Goal: Task Accomplishment & Management: Complete application form

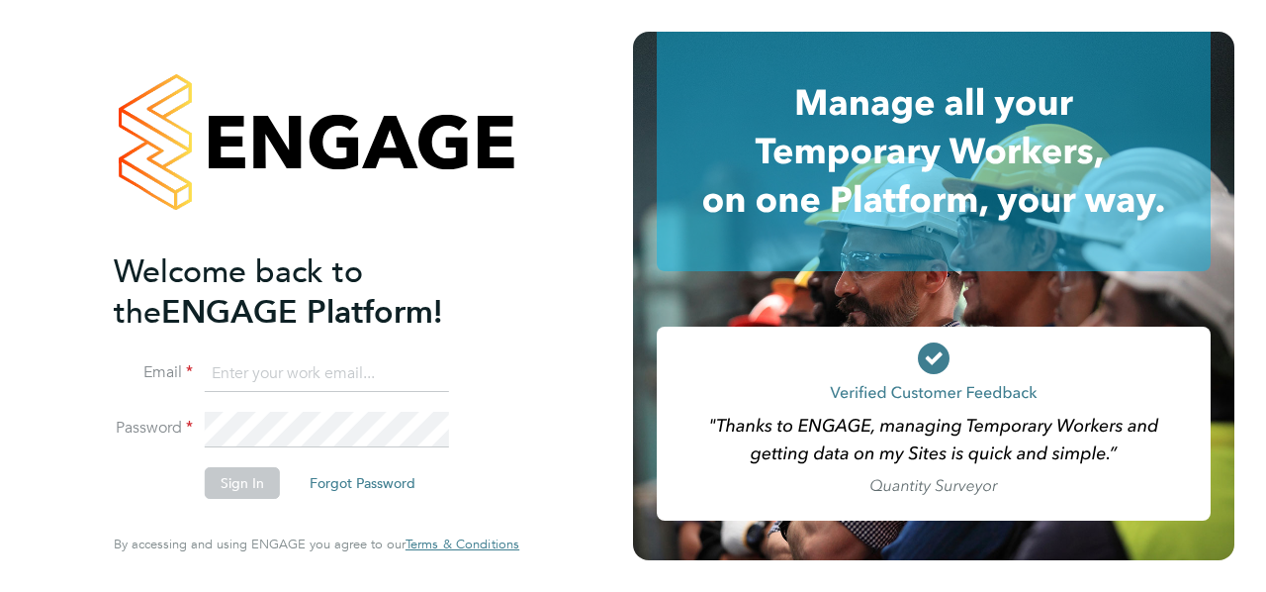
type input "[PERSON_NAME][EMAIL_ADDRESS][DOMAIN_NAME]"
click at [231, 481] on button "Sign In" at bounding box center [242, 483] width 75 height 32
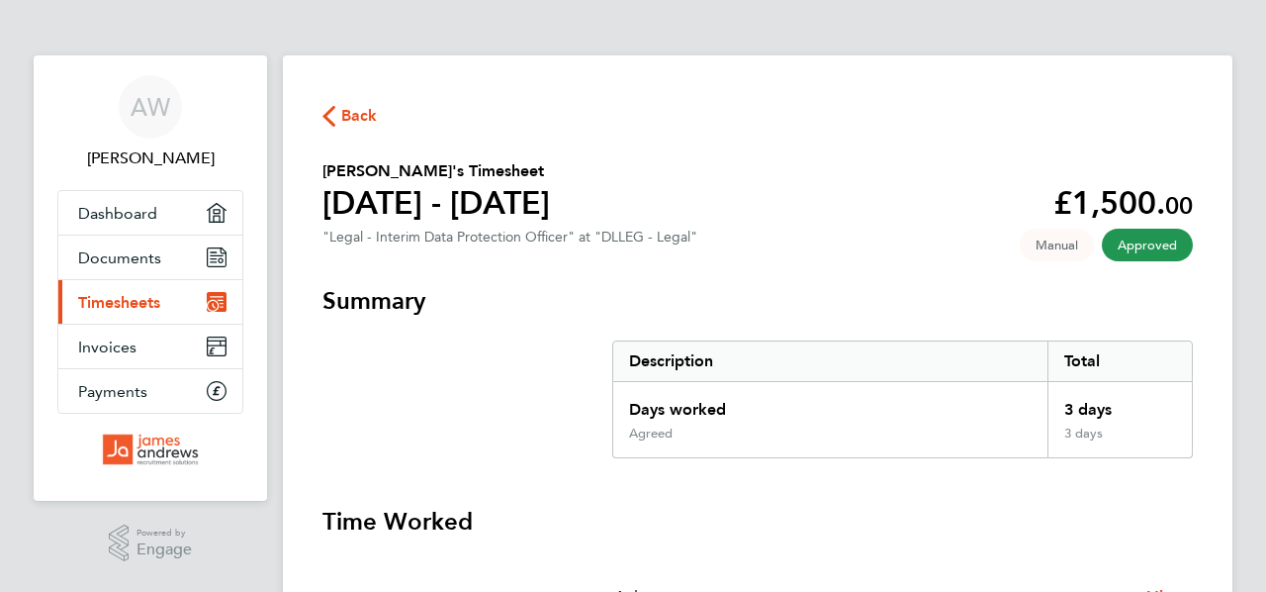
click at [118, 297] on span "Timesheets" at bounding box center [119, 302] width 82 height 19
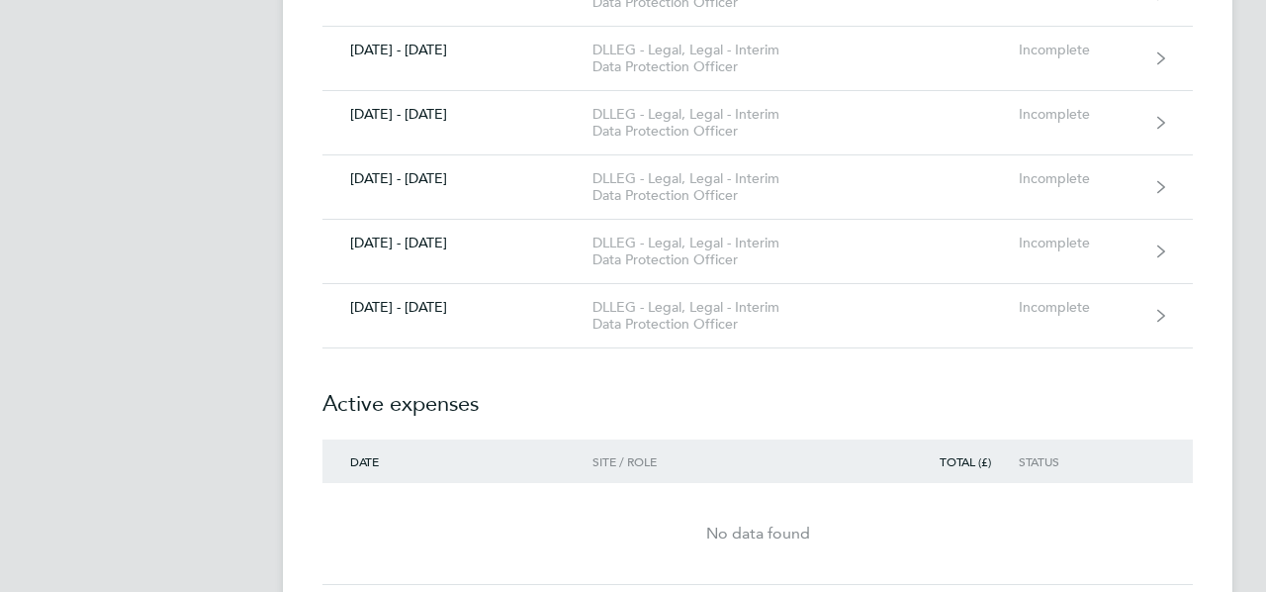
scroll to position [946, 0]
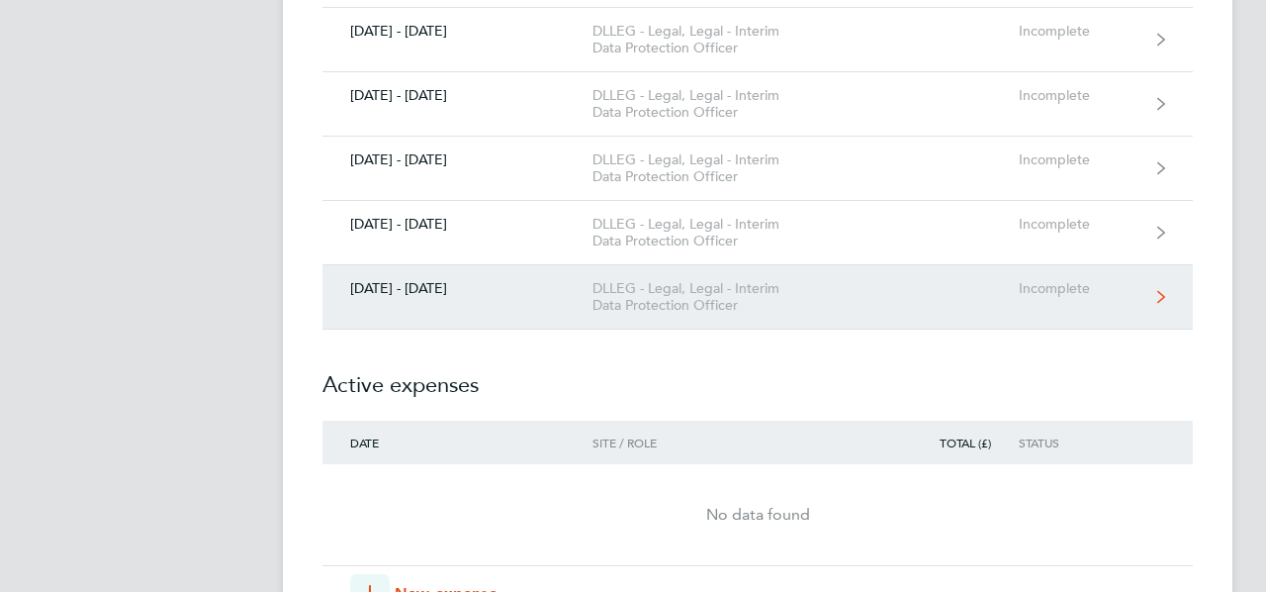
drag, startPoint x: 1172, startPoint y: 287, endPoint x: 1152, endPoint y: 293, distance: 20.7
click at [1172, 287] on link "[DATE] - [DATE] DLLEG - Legal, Legal - Interim Data Protection Officer Incomple…" at bounding box center [757, 297] width 871 height 64
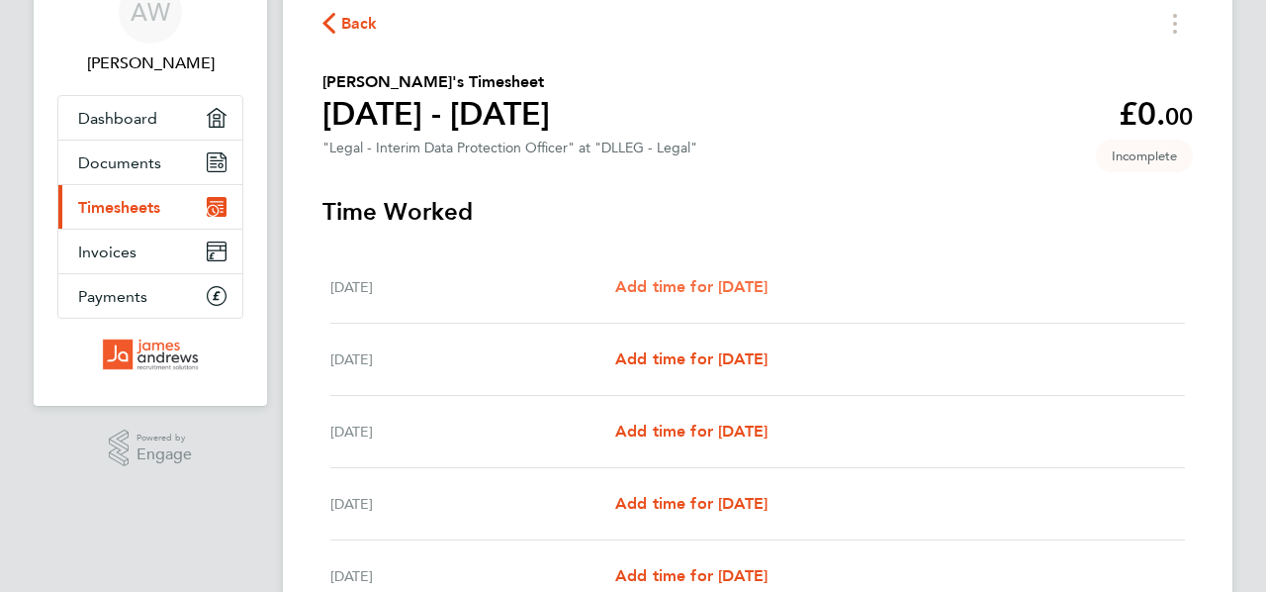
scroll to position [94, 0]
click at [709, 283] on span "Add time for [DATE]" at bounding box center [691, 287] width 152 height 19
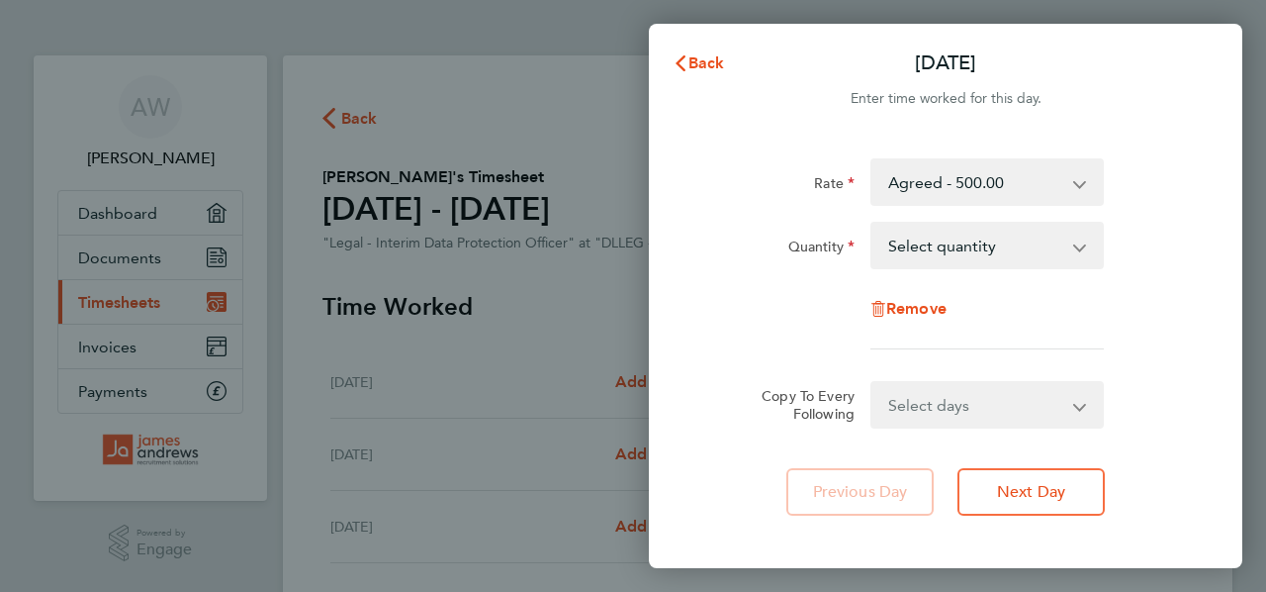
click at [1086, 243] on app-icon-cross-button at bounding box center [1090, 246] width 24 height 44
click at [1082, 249] on app-icon-cross-button at bounding box center [1090, 246] width 24 height 44
click at [1073, 249] on select "Select quantity 0.5 1" at bounding box center [976, 246] width 206 height 44
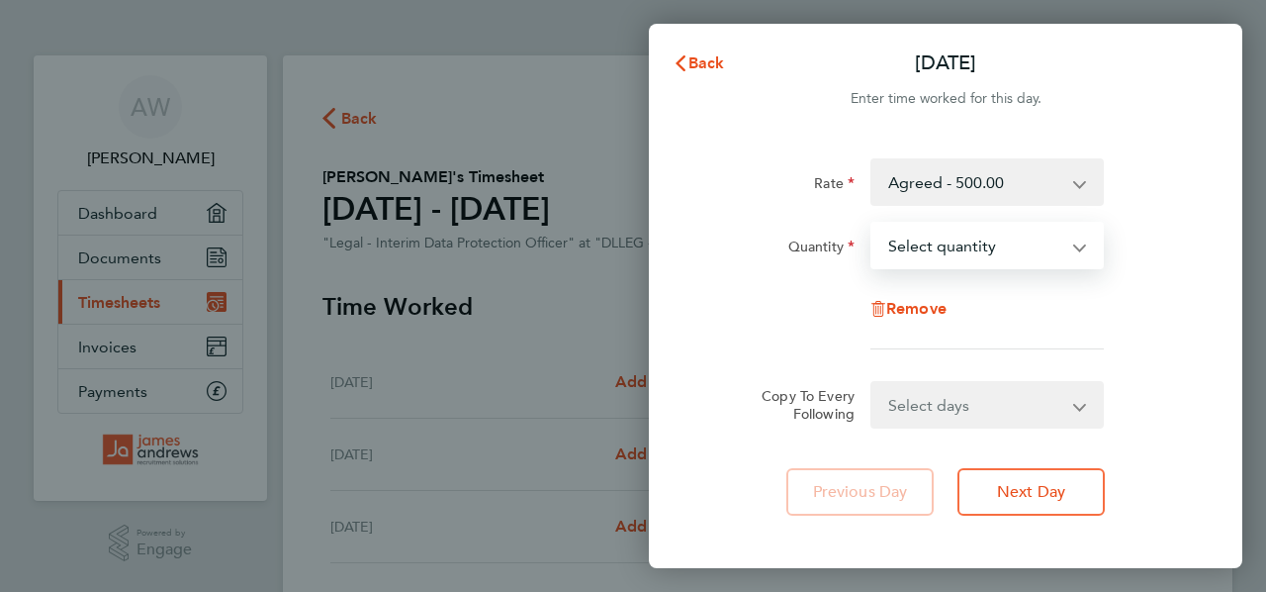
select select "1"
click at [873, 224] on select "Select quantity 0.5 1" at bounding box center [976, 246] width 206 height 44
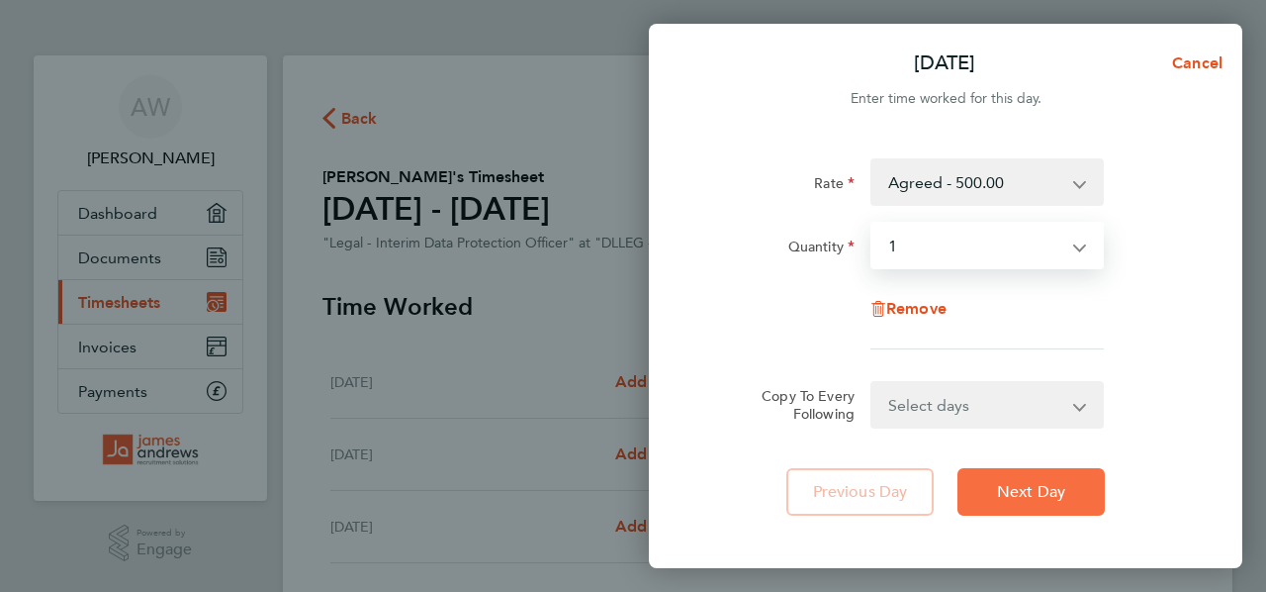
click at [997, 490] on span "Next Day" at bounding box center [1031, 492] width 68 height 20
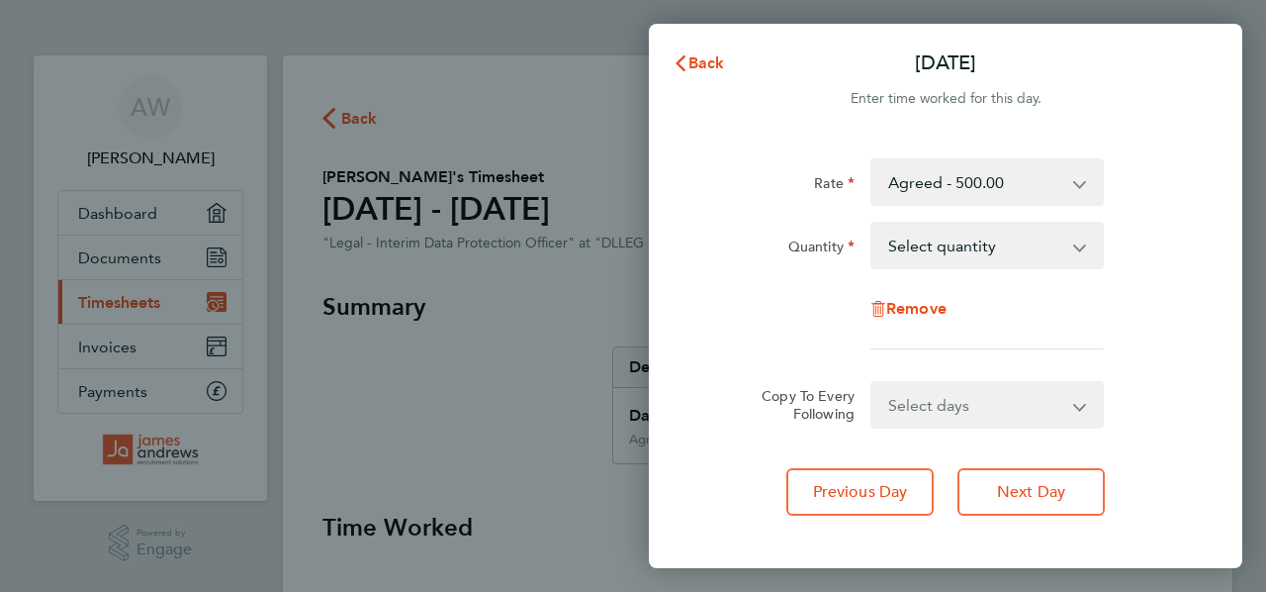
click at [1073, 247] on select "Select quantity 0.5 1" at bounding box center [976, 246] width 206 height 44
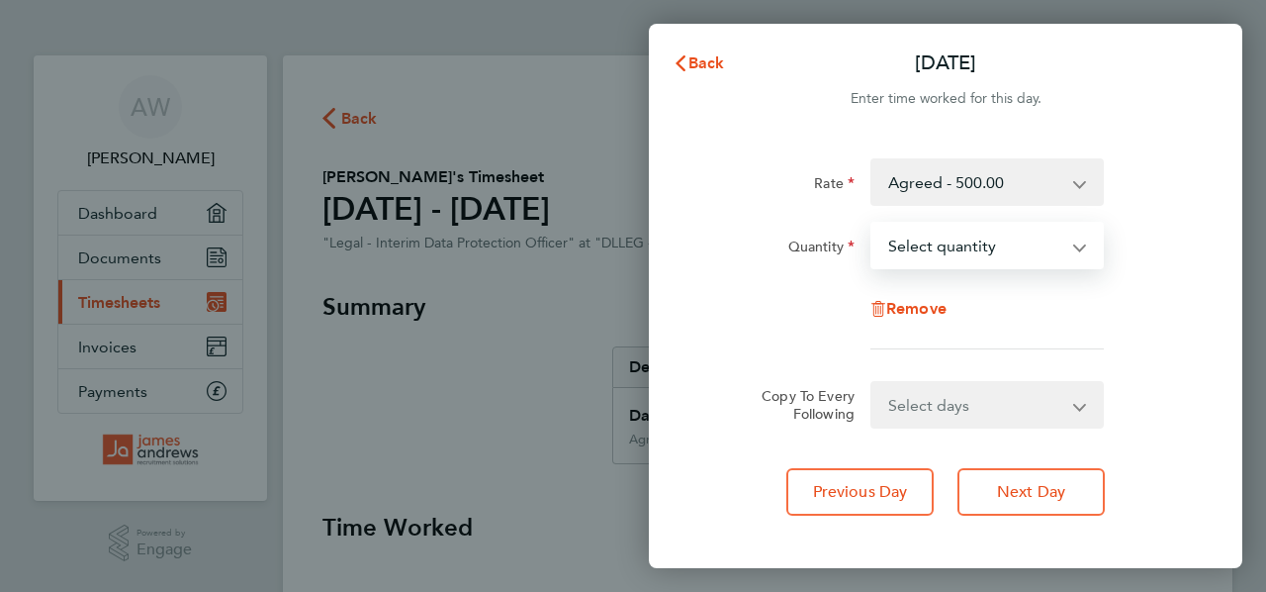
select select "1"
click at [873, 224] on select "Select quantity 0.5 1" at bounding box center [976, 246] width 206 height 44
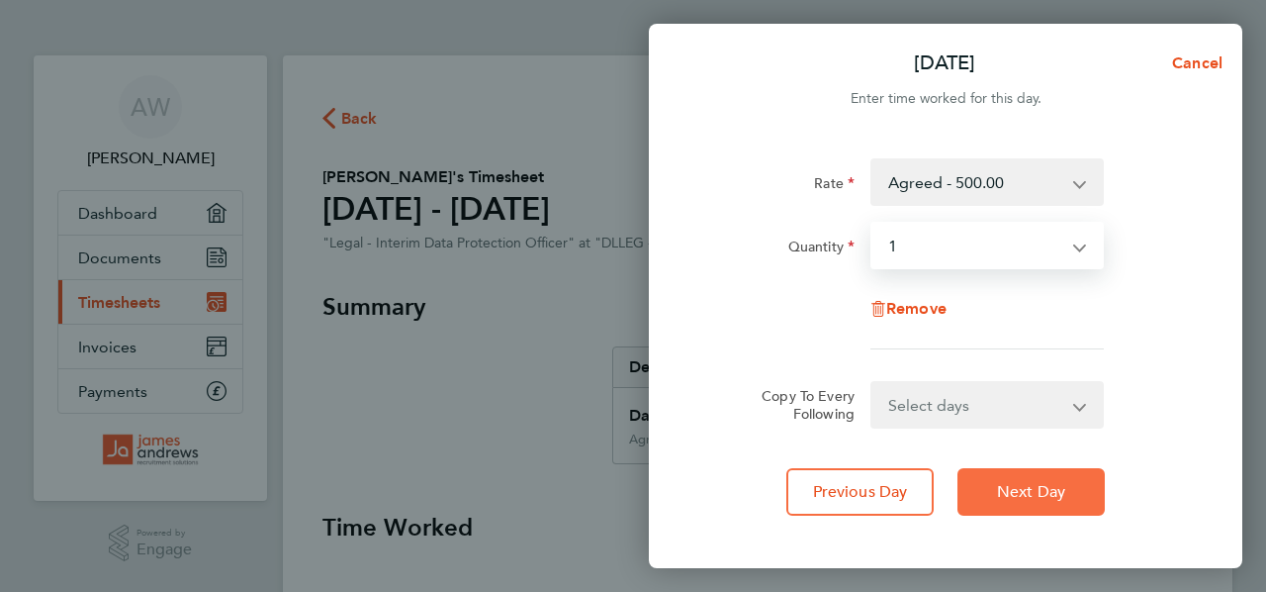
click at [998, 489] on span "Next Day" at bounding box center [1031, 492] width 68 height 20
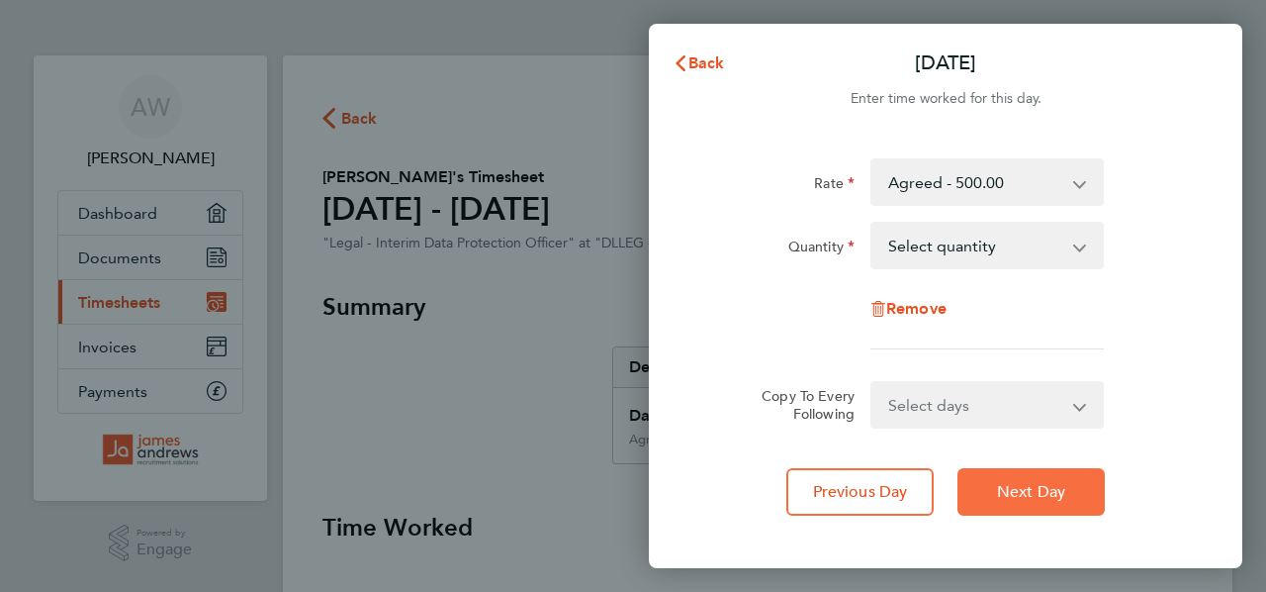
click at [998, 489] on span "Next Day" at bounding box center [1031, 492] width 68 height 20
click at [1083, 242] on app-icon-cross-button at bounding box center [1090, 246] width 24 height 44
click at [1080, 246] on app-icon-cross-button at bounding box center [1090, 246] width 24 height 44
click at [1071, 247] on select "Select quantity 0.5 1" at bounding box center [976, 246] width 206 height 44
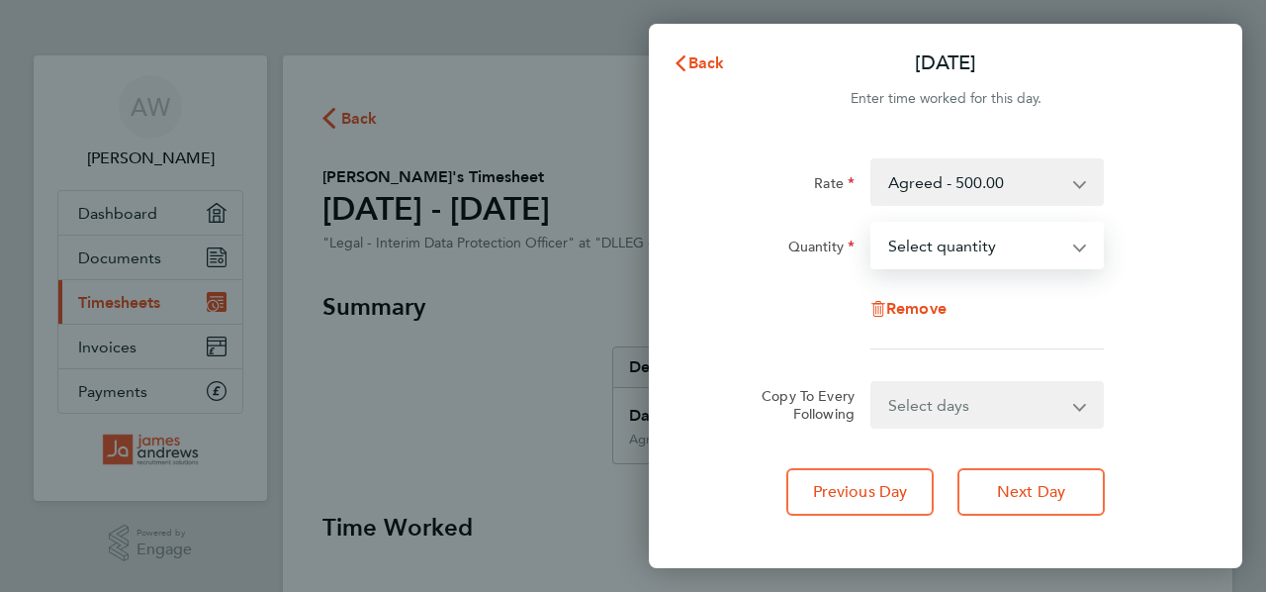
select select "1"
click at [873, 224] on select "Select quantity 0.5 1" at bounding box center [976, 246] width 206 height 44
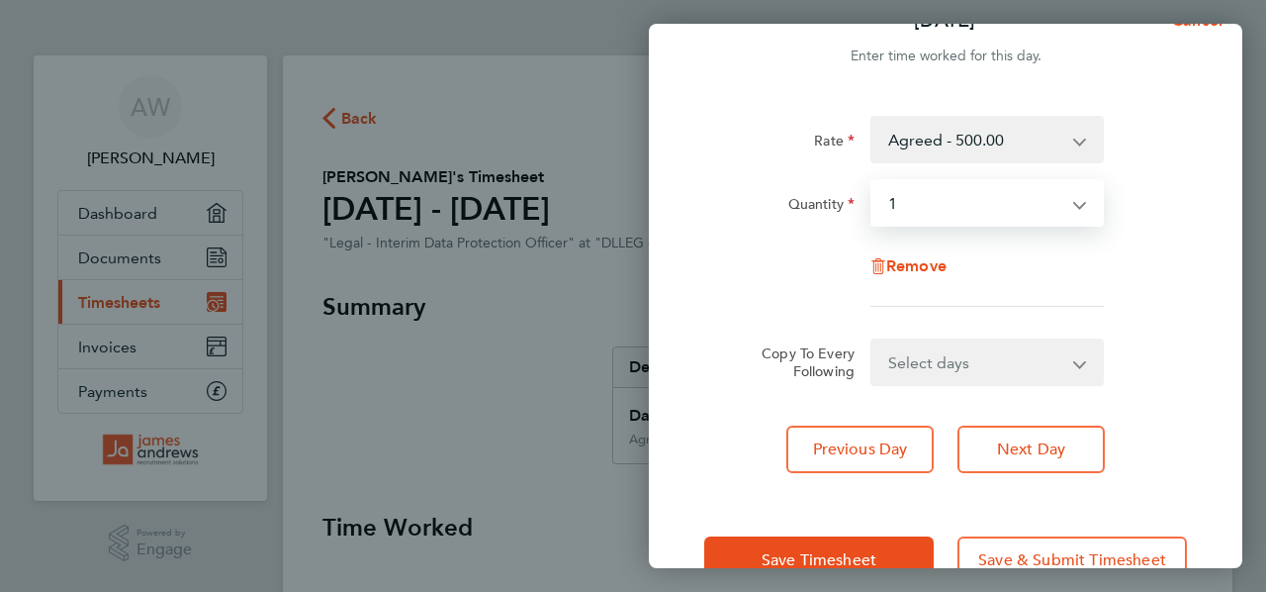
scroll to position [98, 0]
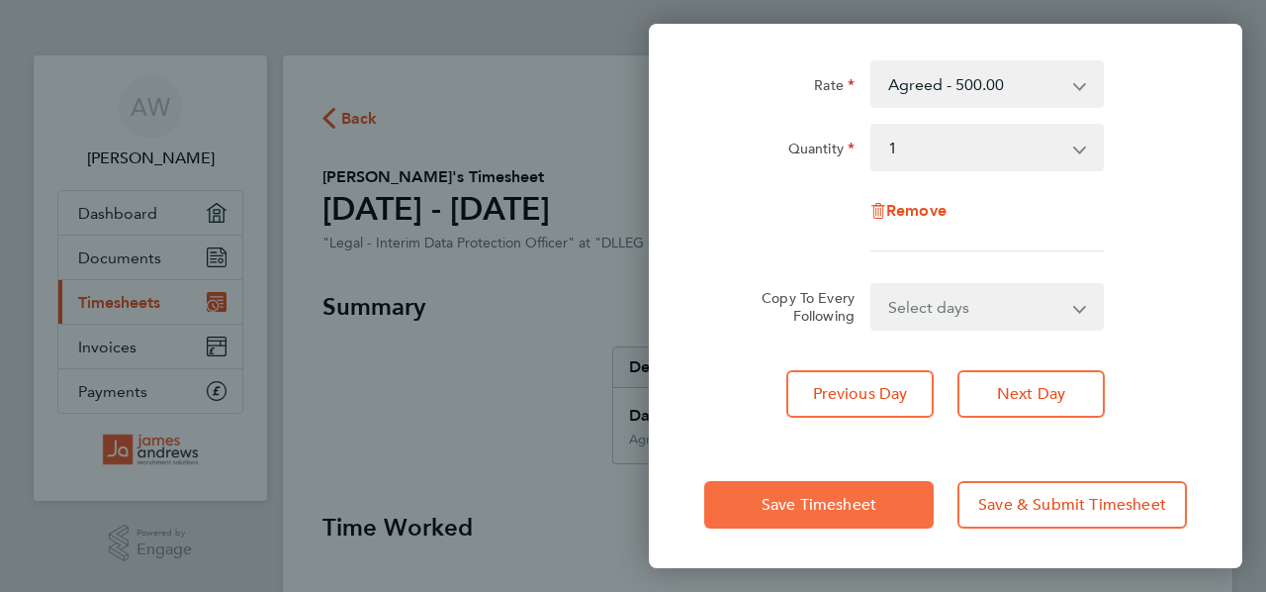
click at [787, 492] on button "Save Timesheet" at bounding box center [819, 504] width 230 height 47
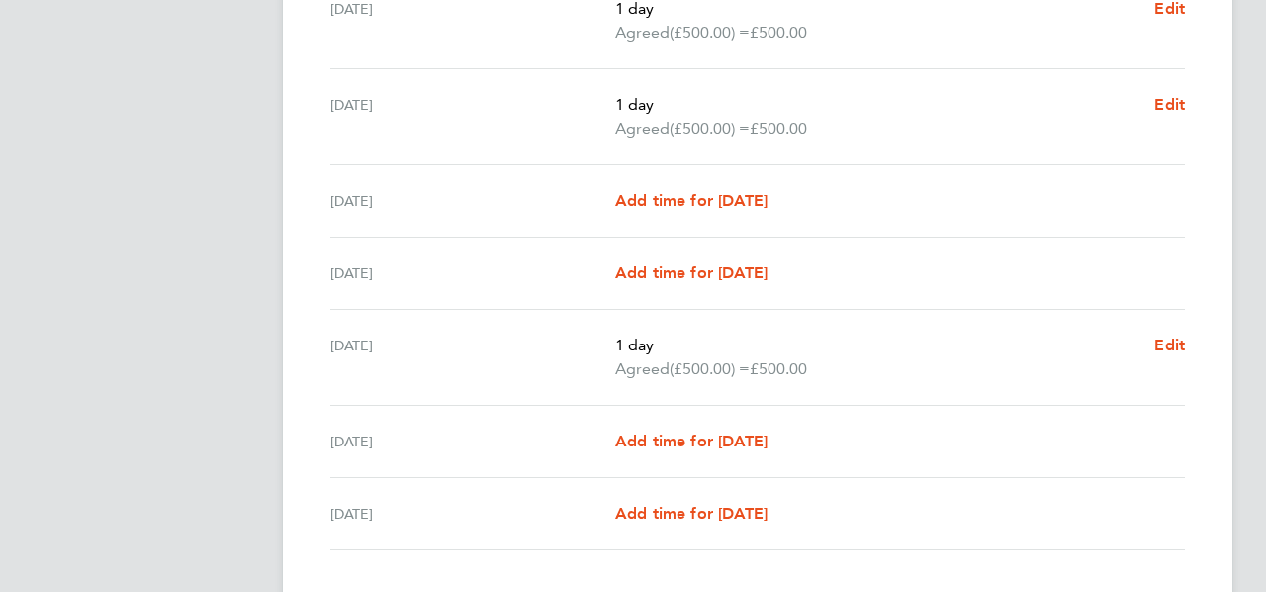
scroll to position [726, 0]
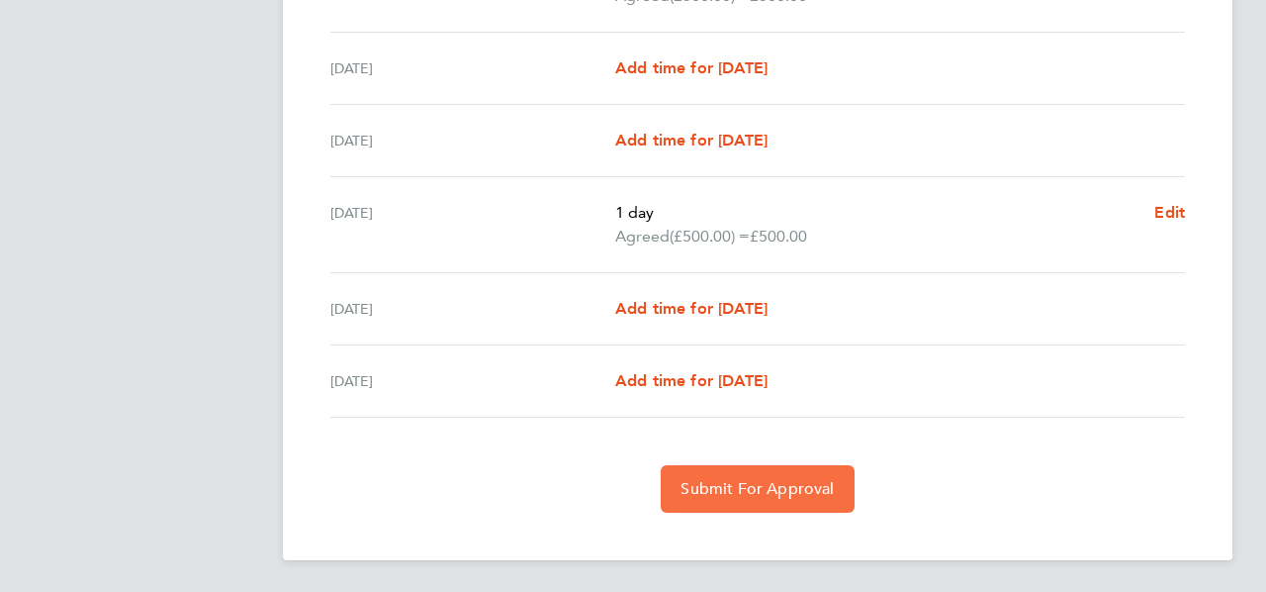
click at [731, 485] on span "Submit For Approval" at bounding box center [757, 489] width 153 height 20
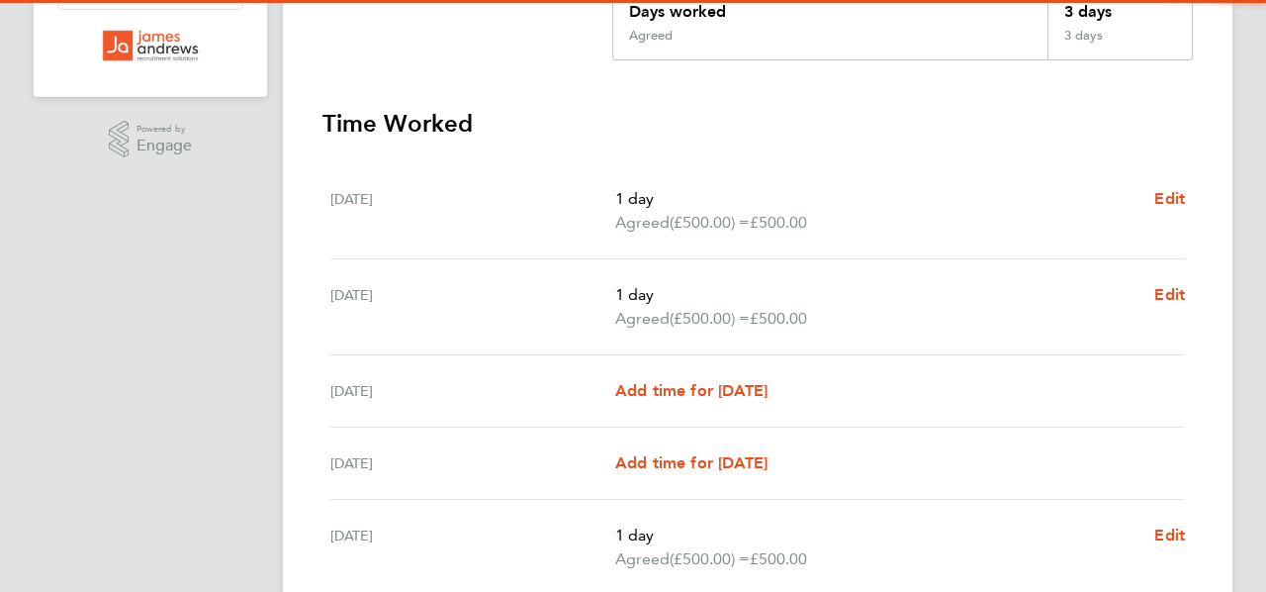
scroll to position [0, 0]
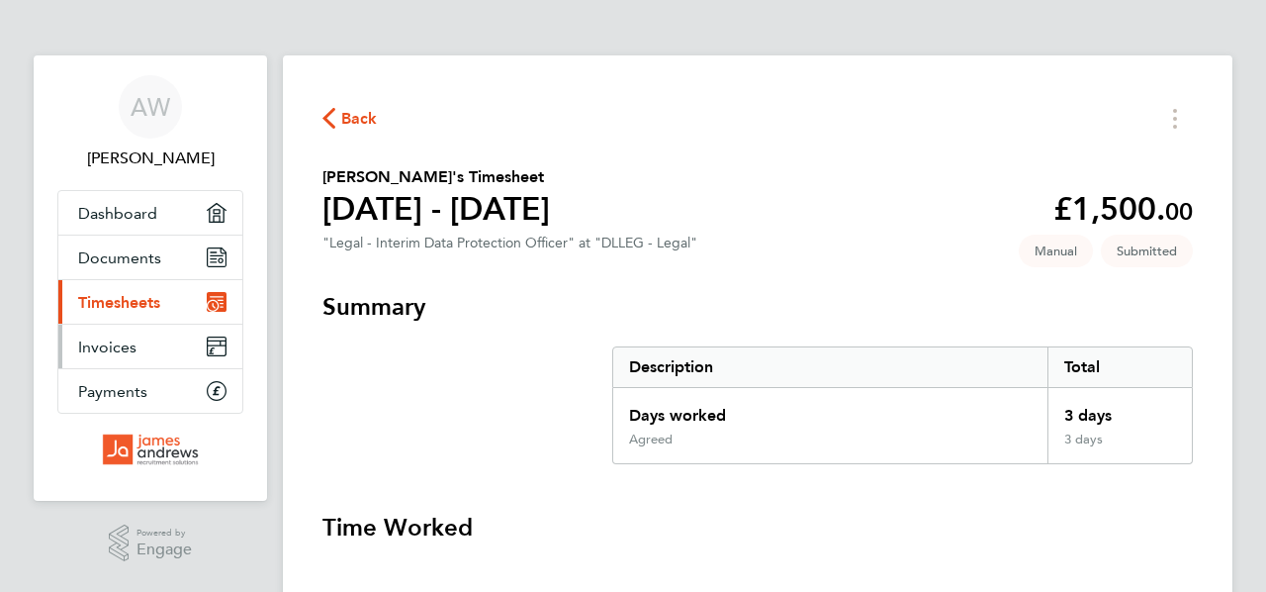
click at [117, 344] on span "Invoices" at bounding box center [107, 346] width 58 height 19
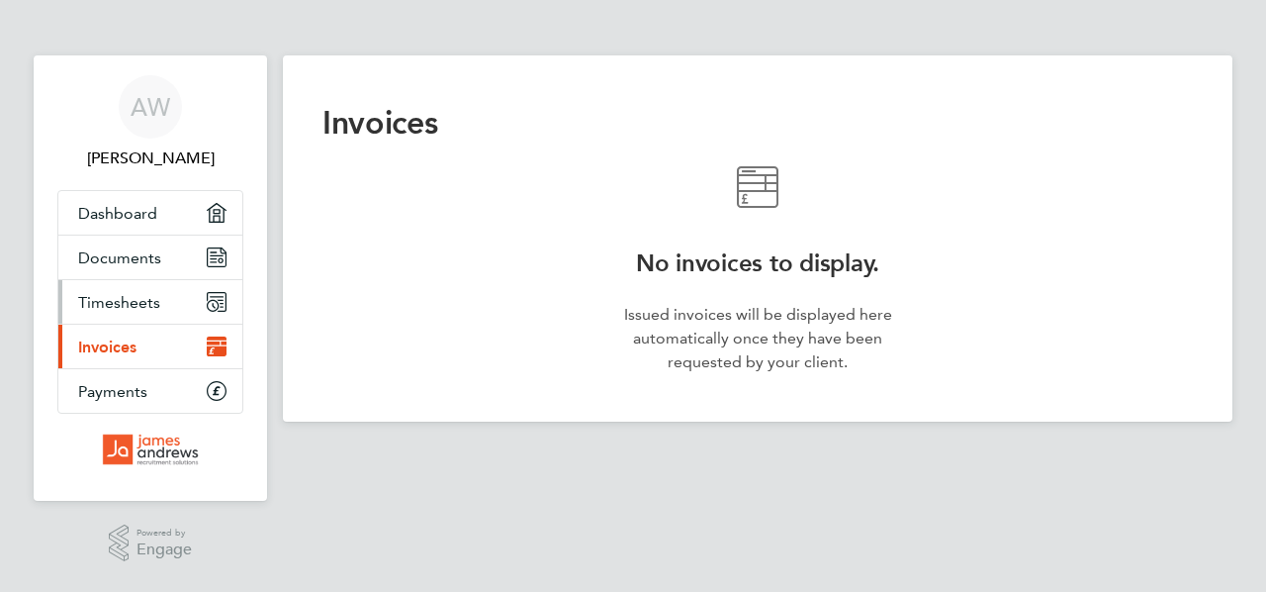
click at [125, 289] on link "Timesheets" at bounding box center [150, 302] width 184 height 44
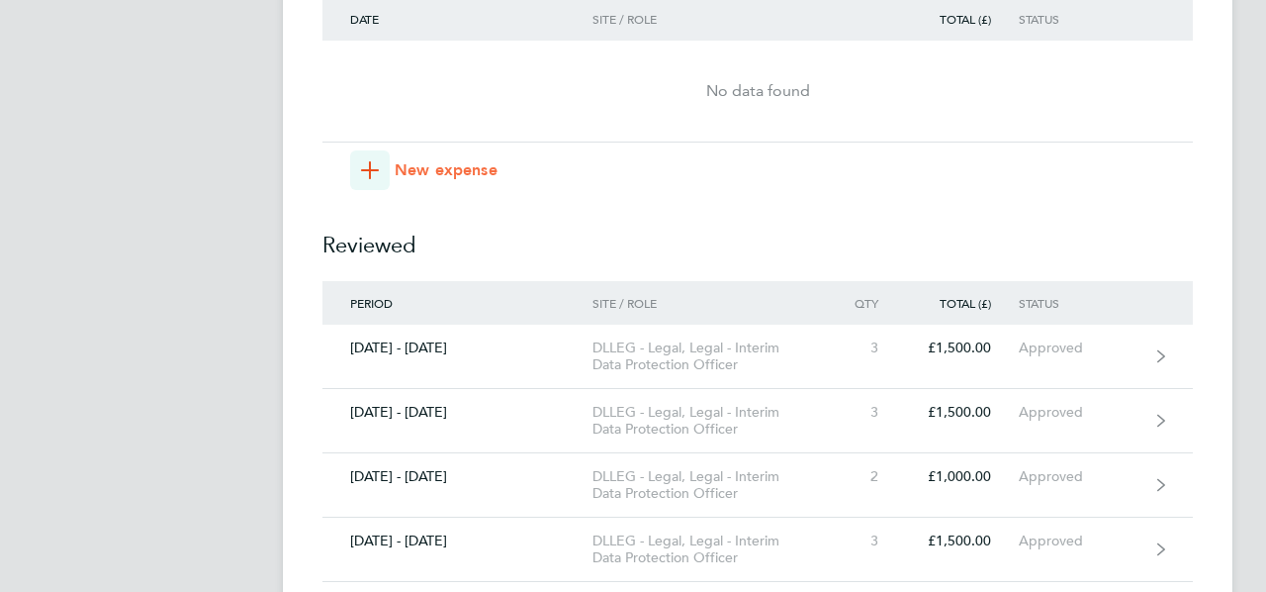
scroll to position [1367, 0]
click at [381, 166] on span "button" at bounding box center [370, 172] width 40 height 40
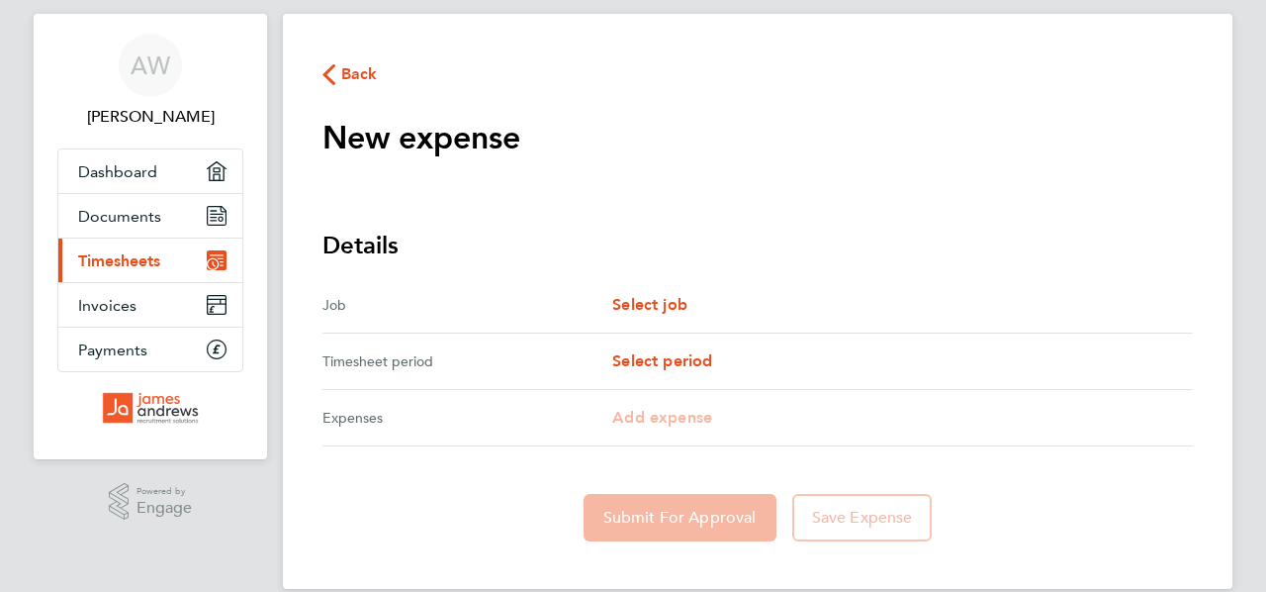
scroll to position [70, 0]
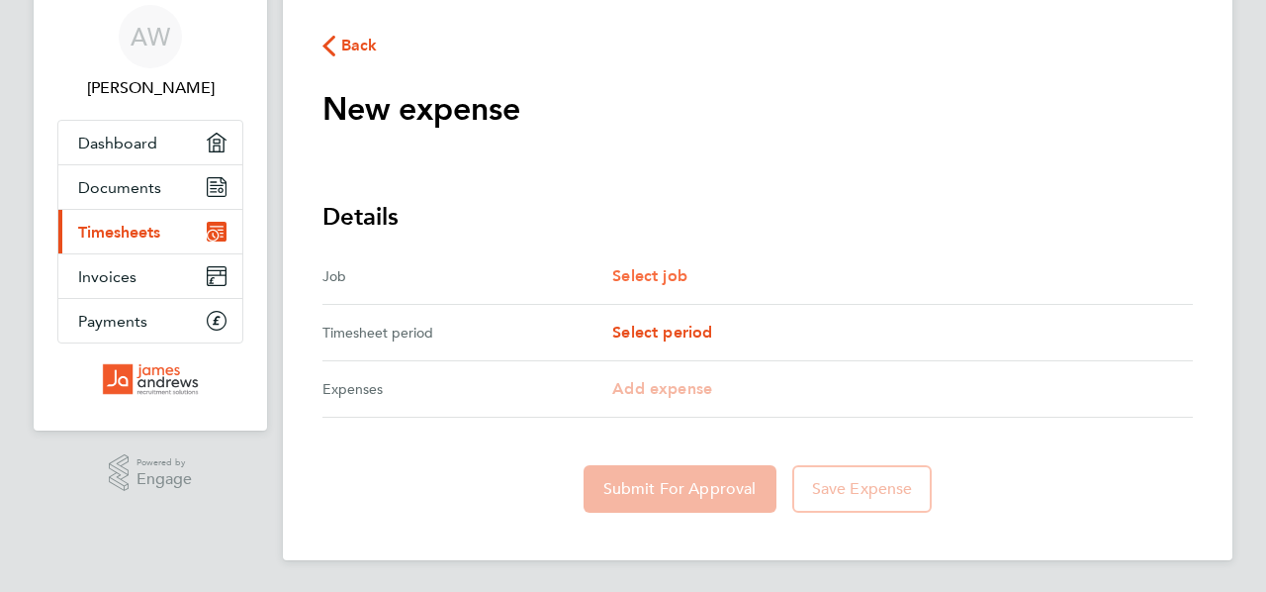
click at [641, 279] on span "Select job" at bounding box center [649, 275] width 75 height 19
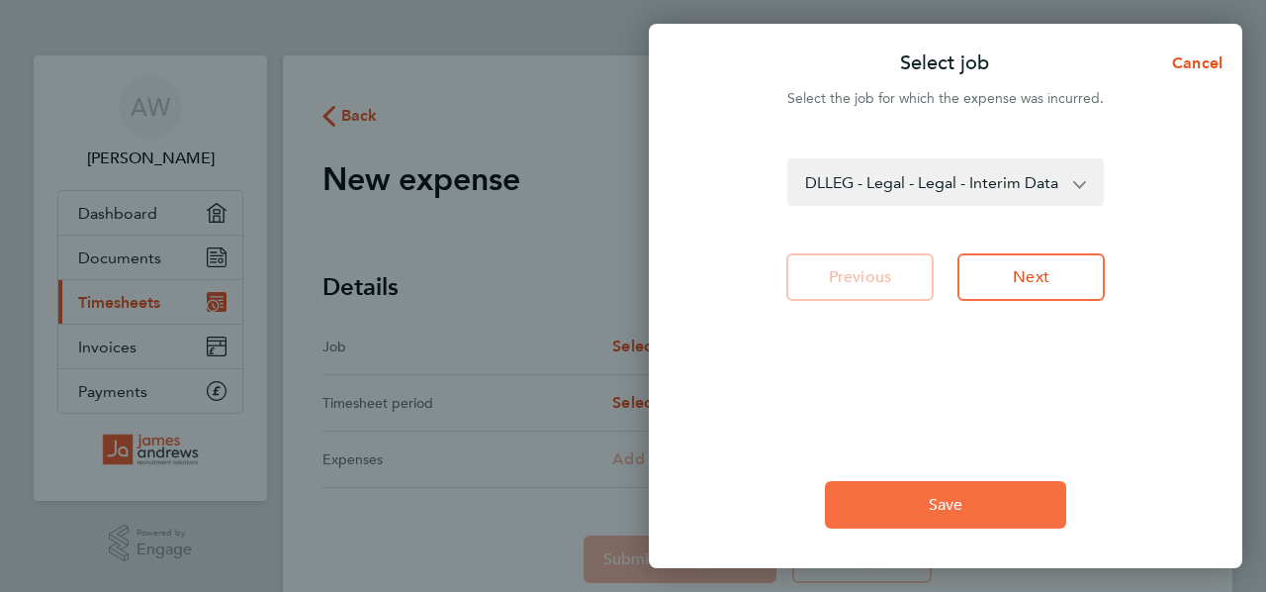
click at [945, 497] on span "Save" at bounding box center [946, 505] width 35 height 20
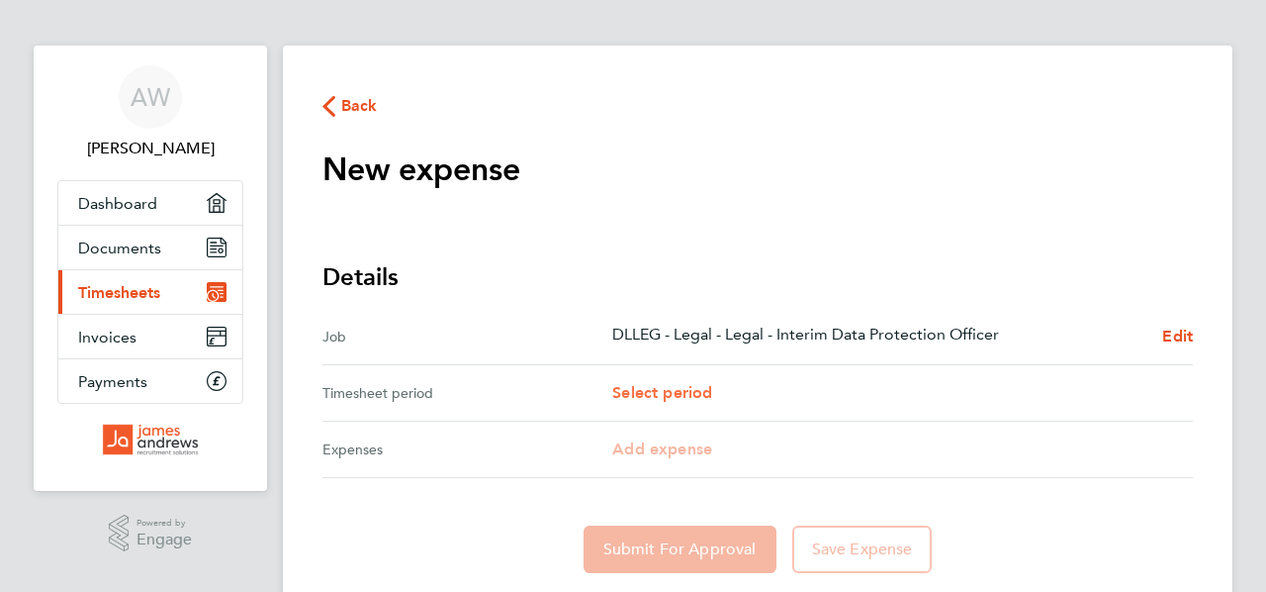
scroll to position [6, 0]
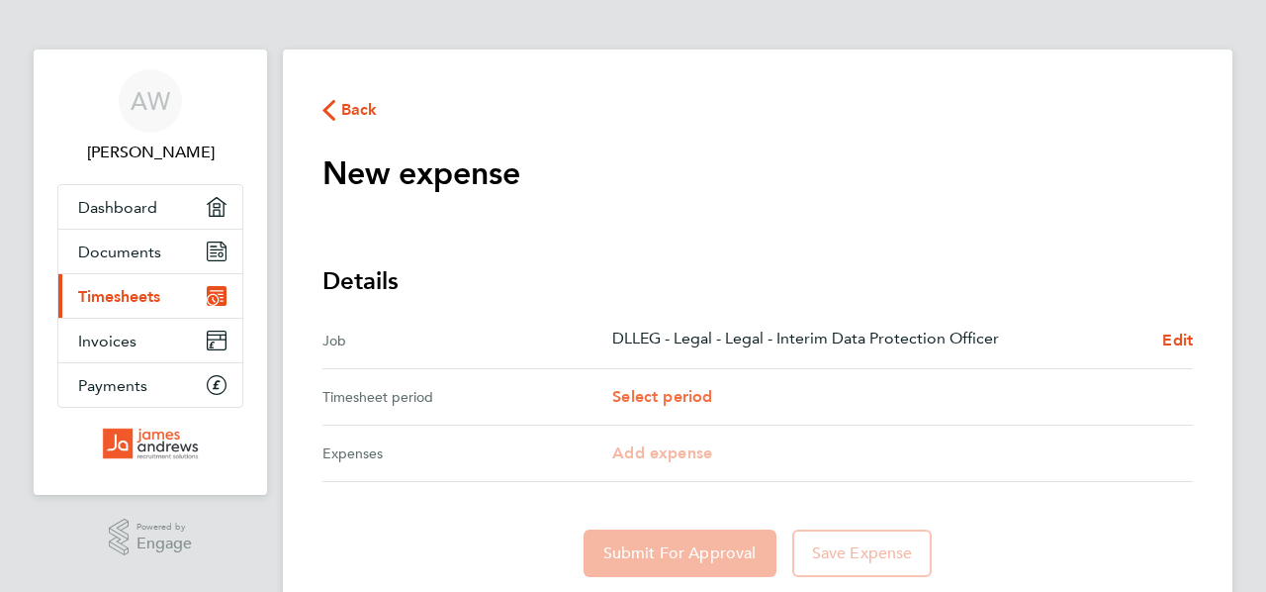
click at [667, 380] on div "Timesheet period Select period" at bounding box center [757, 397] width 871 height 56
click at [673, 390] on span "Select period" at bounding box center [662, 396] width 100 height 19
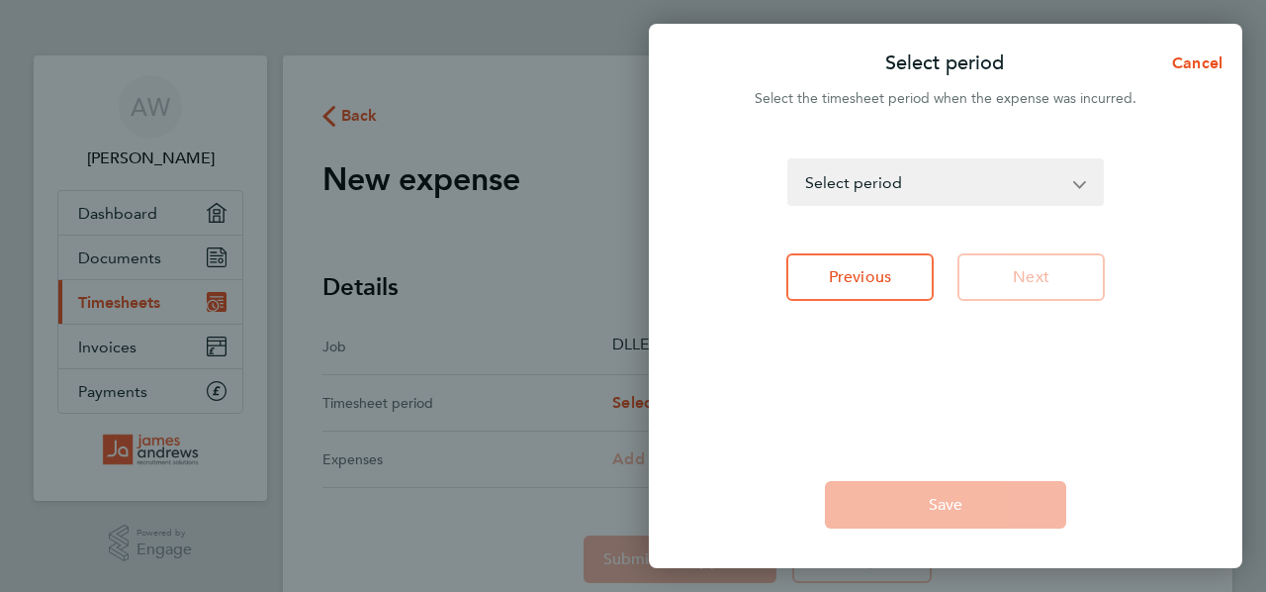
click at [1074, 187] on select "[DATE] - [DATE] [DATE] - [DATE] [DATE] - [DATE] [DATE] - [DATE] [DATE] - [DATE]…" at bounding box center [933, 182] width 289 height 44
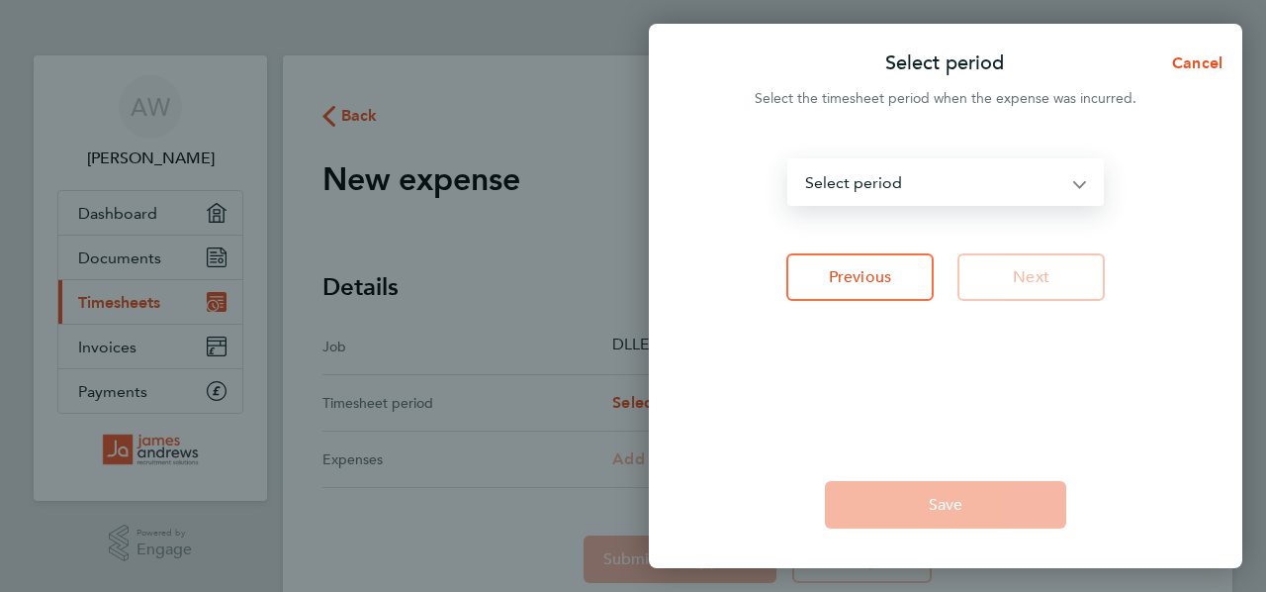
select select "39: Object"
click at [789, 160] on select "[DATE] - [DATE] [DATE] - [DATE] [DATE] - [DATE] [DATE] - [DATE] [DATE] - [DATE]…" at bounding box center [933, 182] width 289 height 44
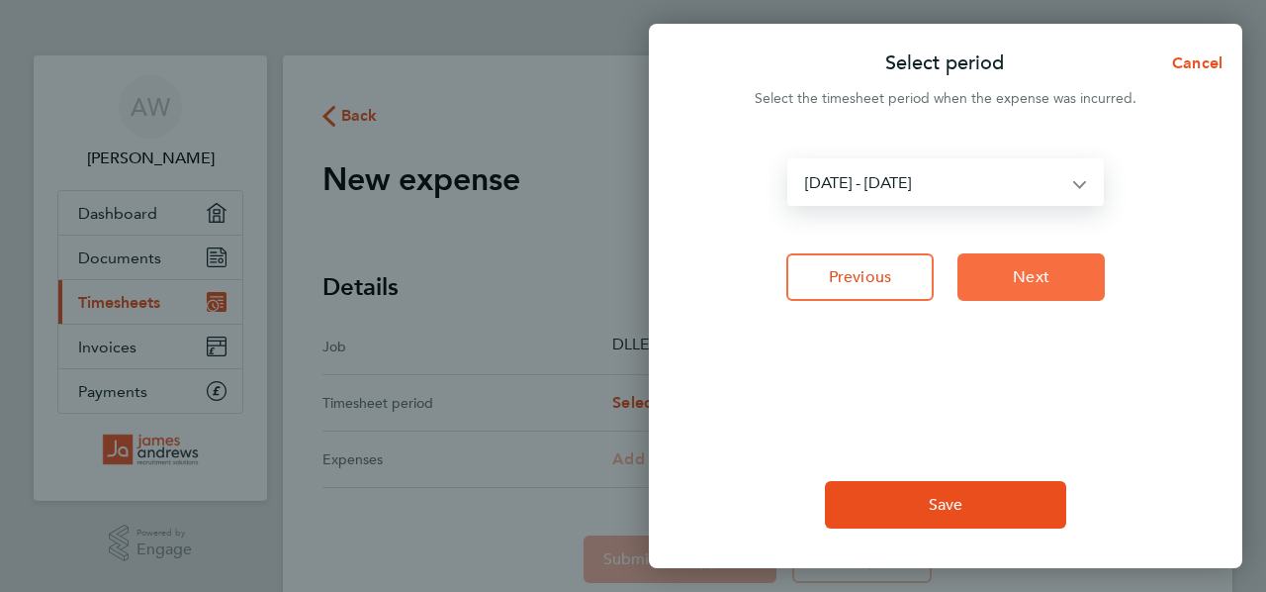
click at [1036, 267] on span "Next" at bounding box center [1031, 277] width 37 height 20
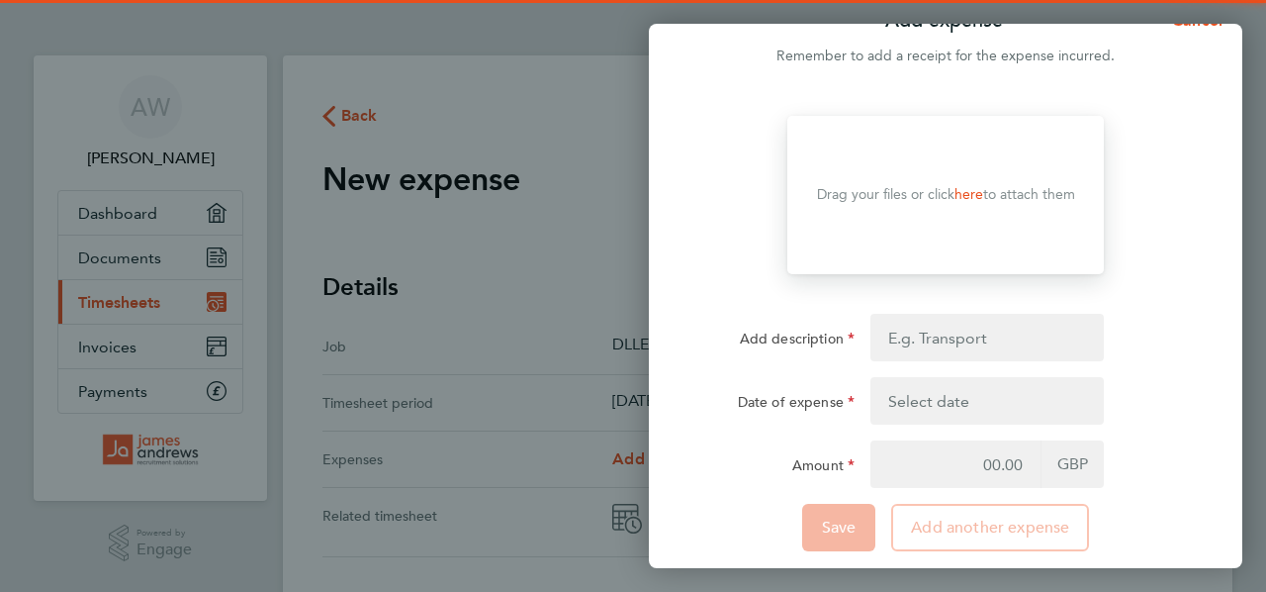
scroll to position [65, 0]
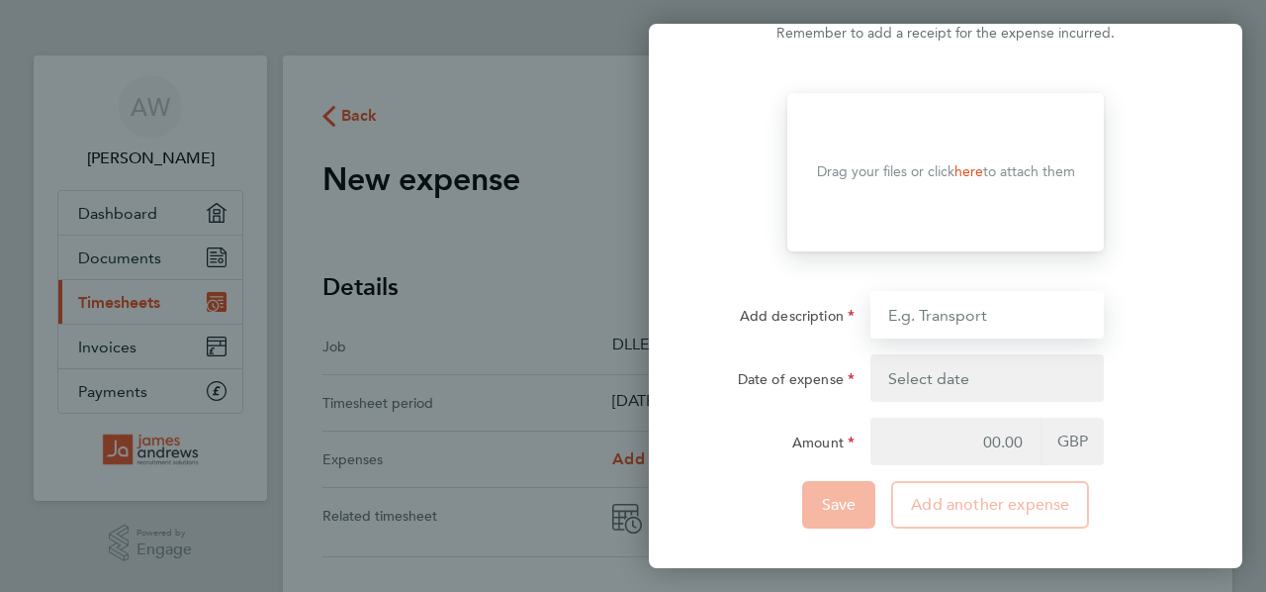
click at [927, 320] on input "Add description" at bounding box center [987, 314] width 233 height 47
type input "Mileage"
click at [943, 380] on button "button" at bounding box center [987, 377] width 233 height 47
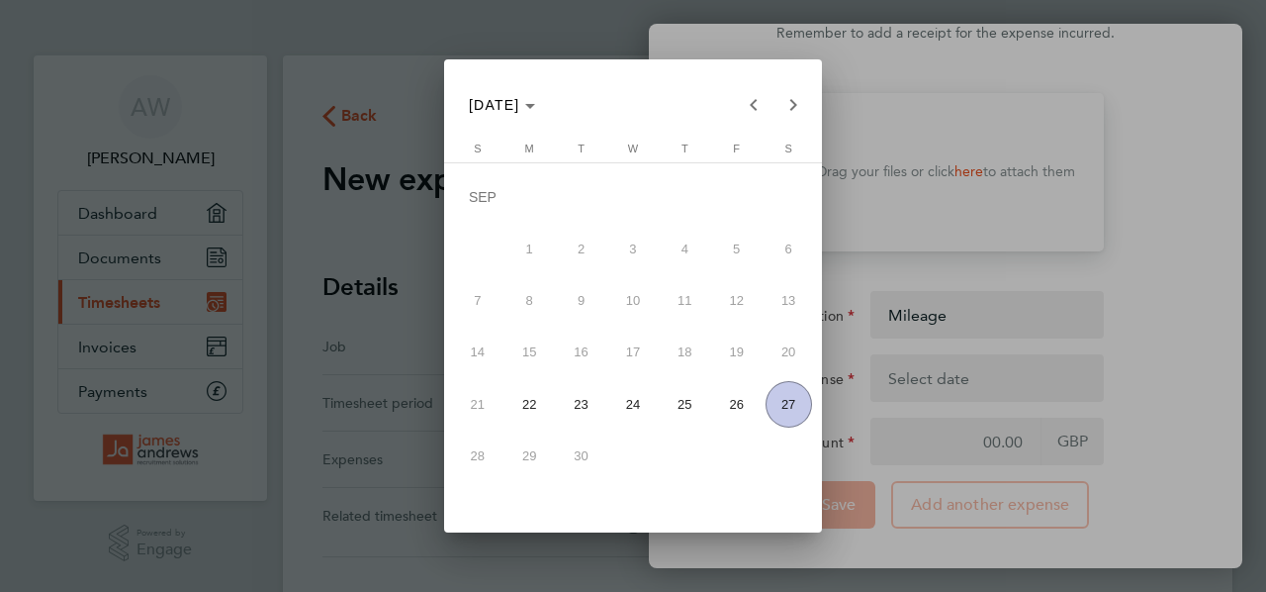
click at [726, 399] on span "26" at bounding box center [736, 404] width 46 height 46
type input "[DATE]"
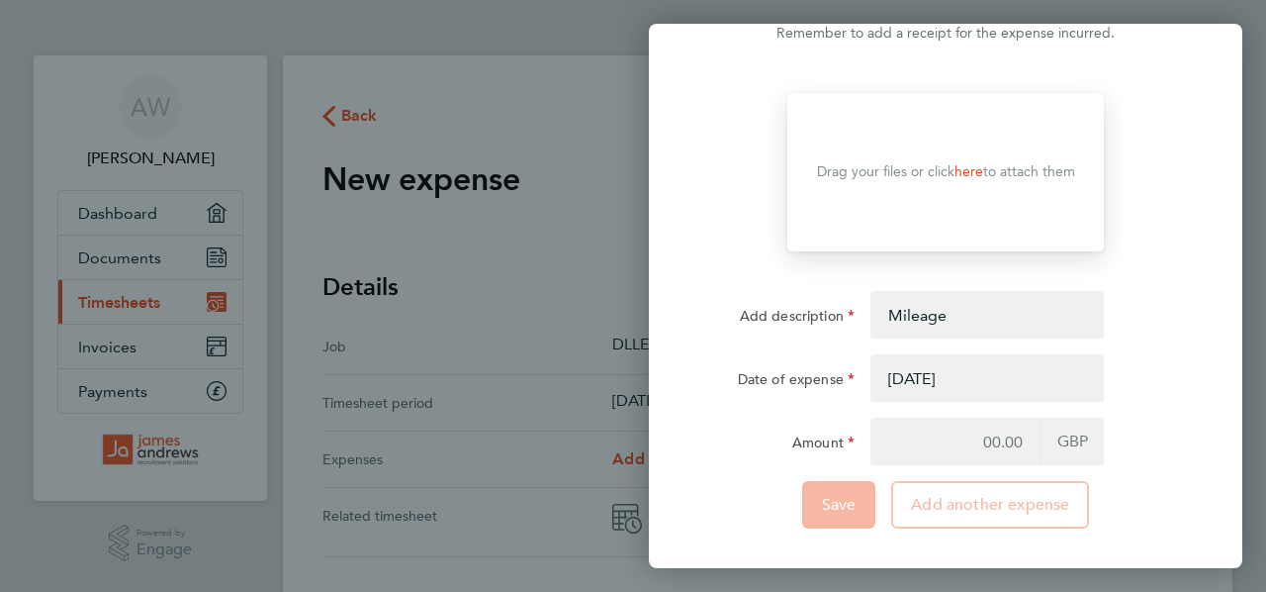
click at [733, 432] on div "Amount" at bounding box center [779, 437] width 150 height 40
click at [972, 171] on link "here" at bounding box center [969, 171] width 29 height 17
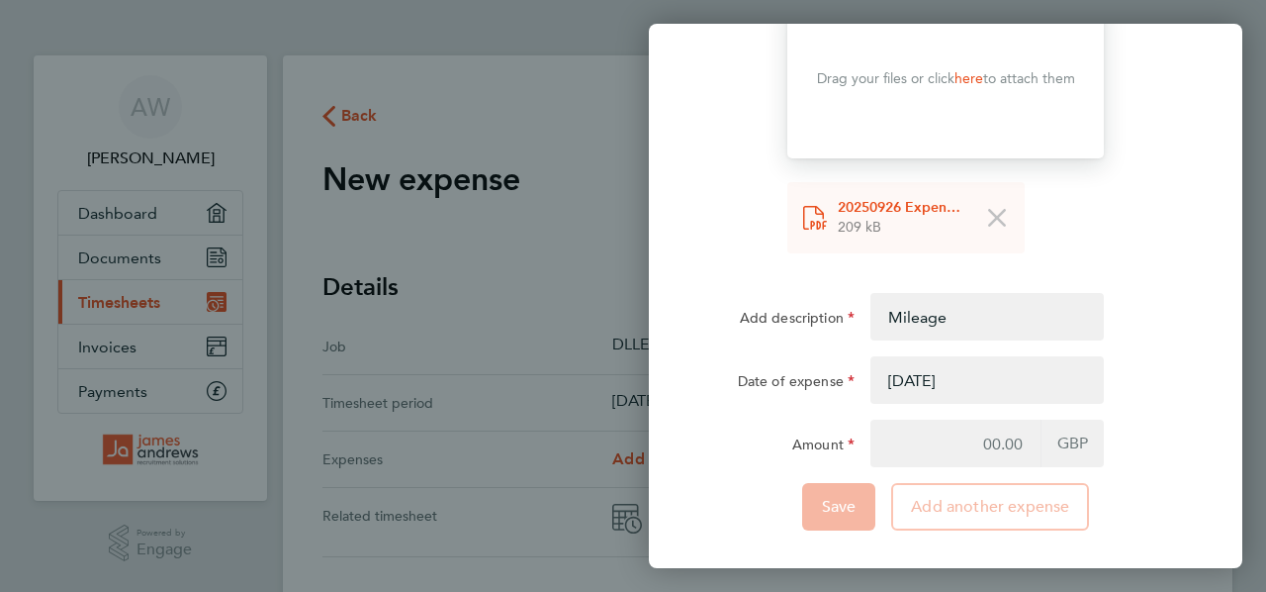
scroll to position [160, 0]
click at [997, 445] on input "Amount" at bounding box center [956, 440] width 170 height 47
type input "41.40"
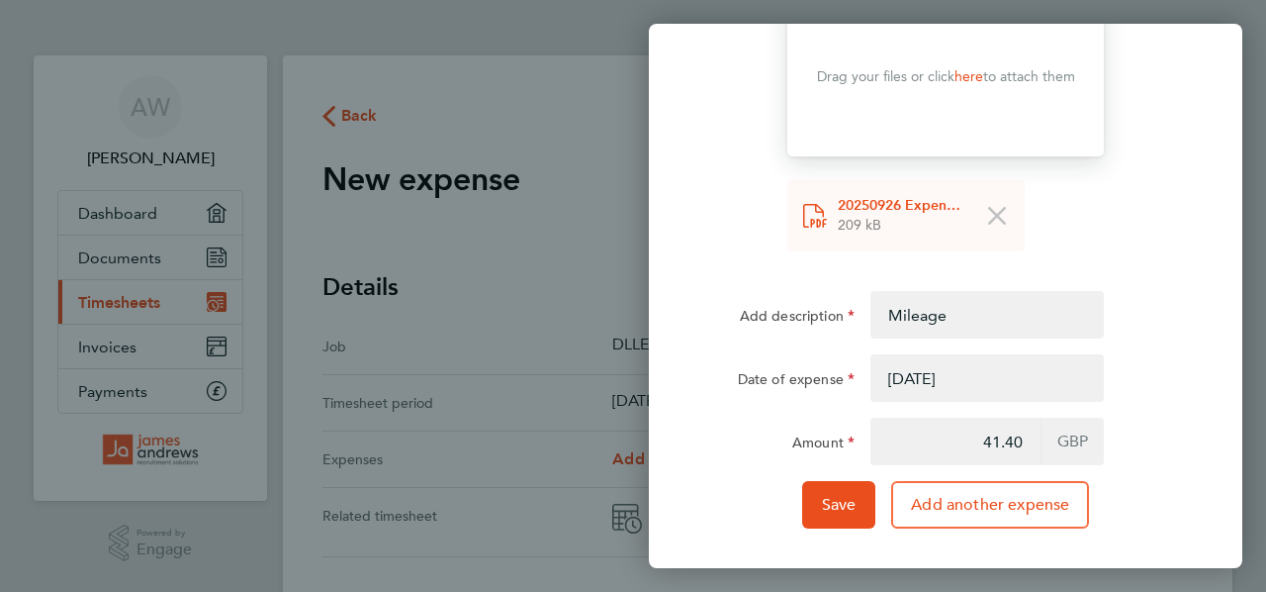
click at [746, 458] on div "Amount" at bounding box center [779, 440] width 166 height 47
click at [752, 482] on div "Save Add another expense" at bounding box center [945, 504] width 499 height 47
click at [853, 505] on span "Save" at bounding box center [839, 505] width 35 height 20
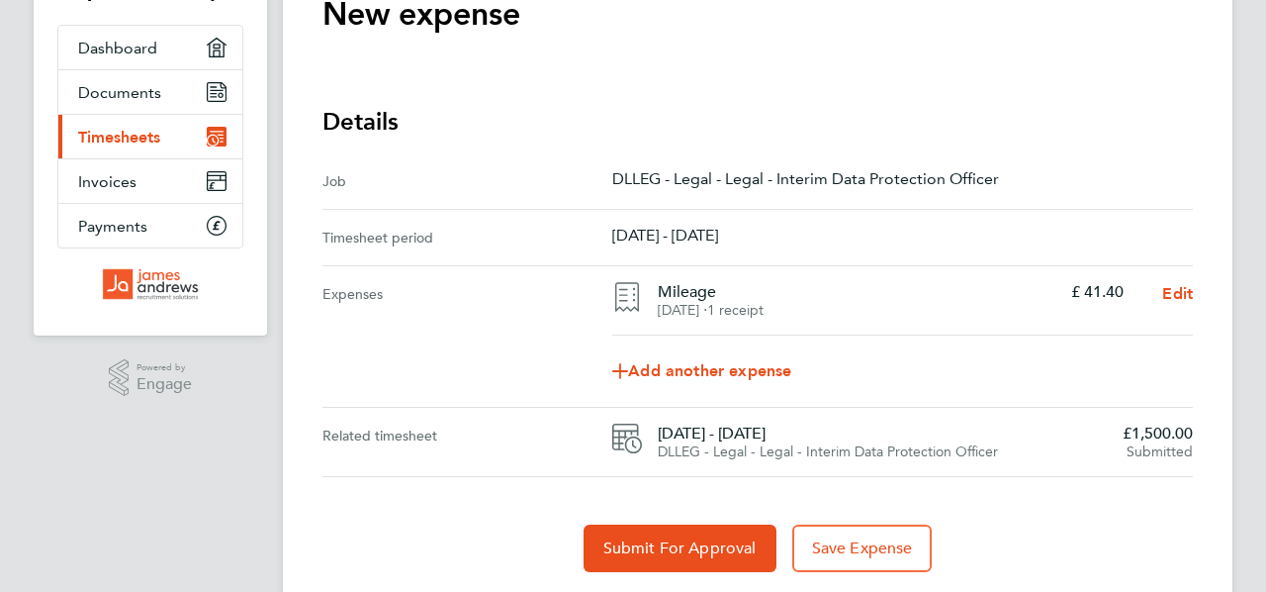
scroll to position [226, 0]
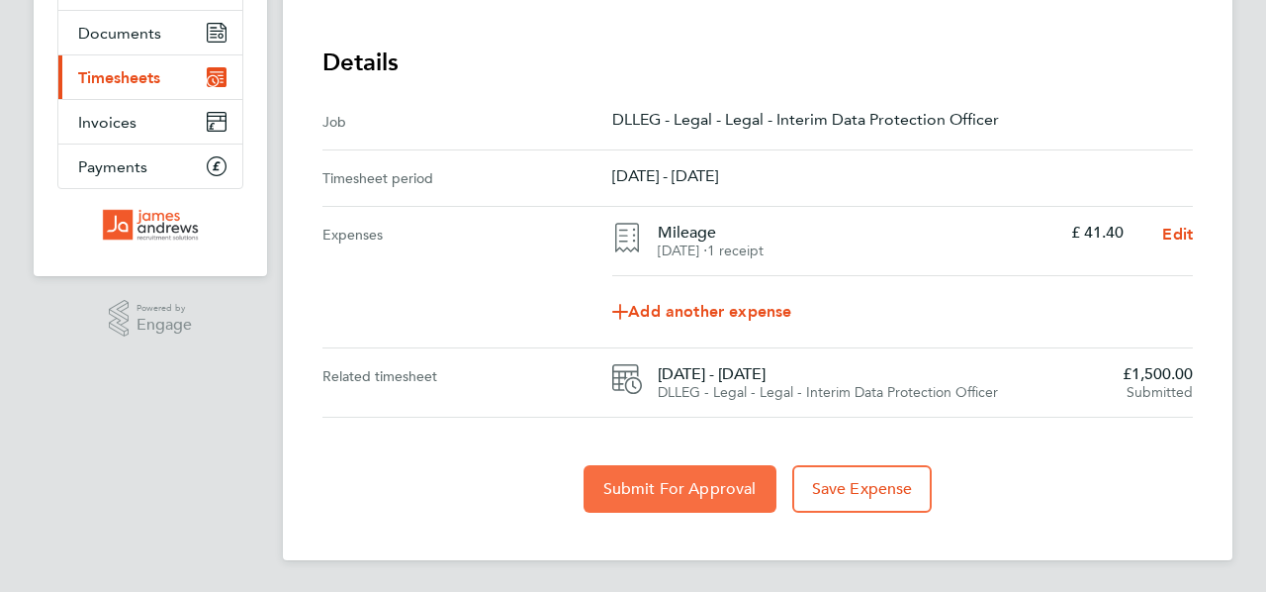
click at [692, 493] on span "Submit For Approval" at bounding box center [679, 489] width 153 height 20
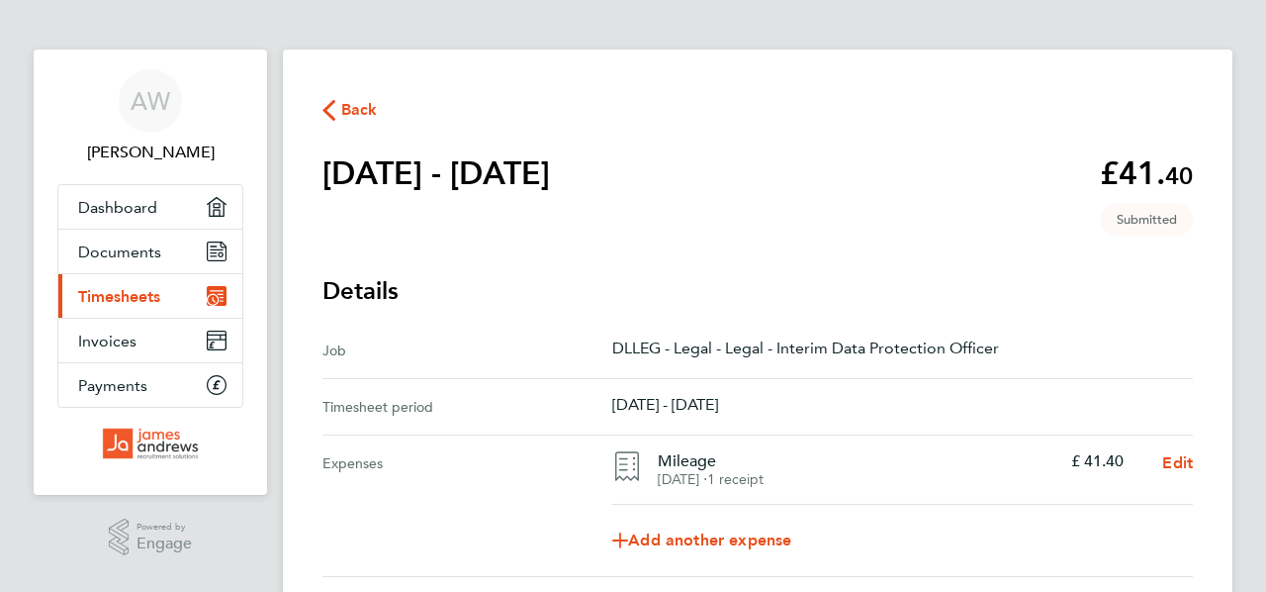
scroll to position [9, 0]
